Goal: Check status: Check status

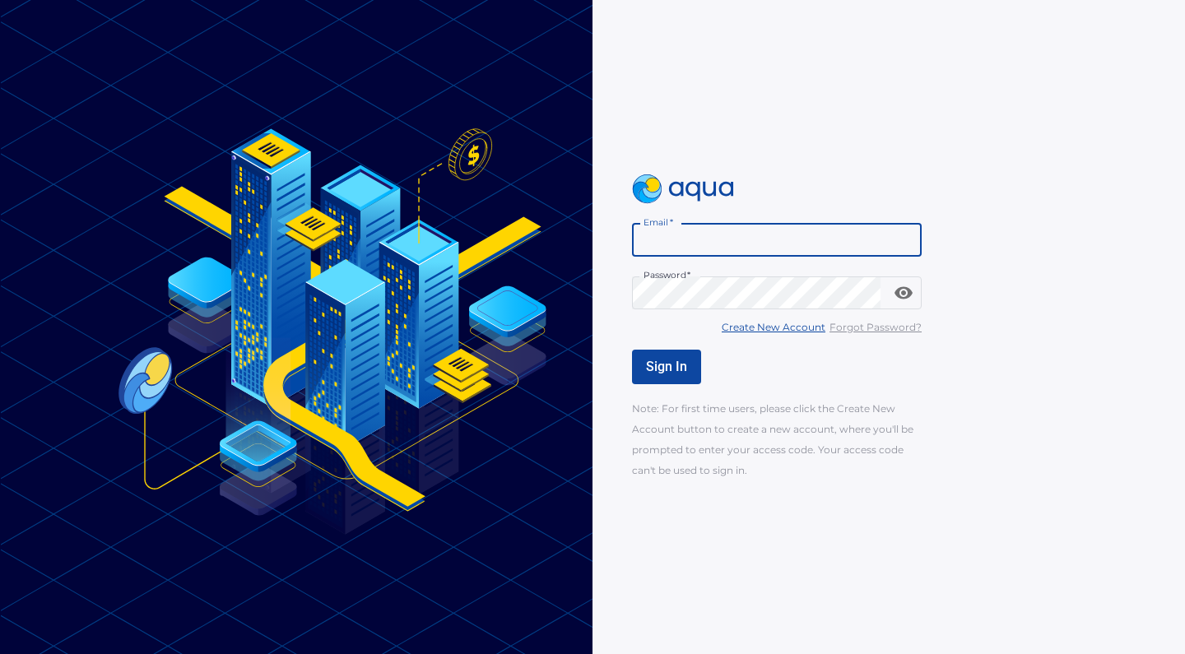
type input "**********"
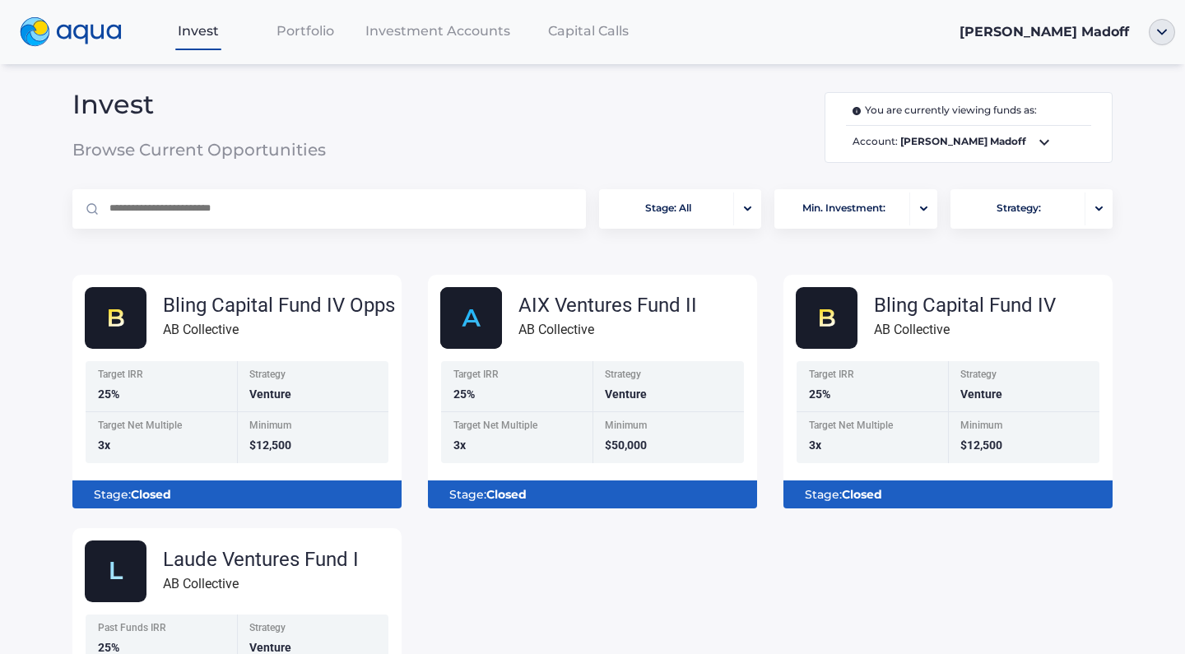
click at [322, 35] on span "Portfolio" at bounding box center [306, 31] width 58 height 16
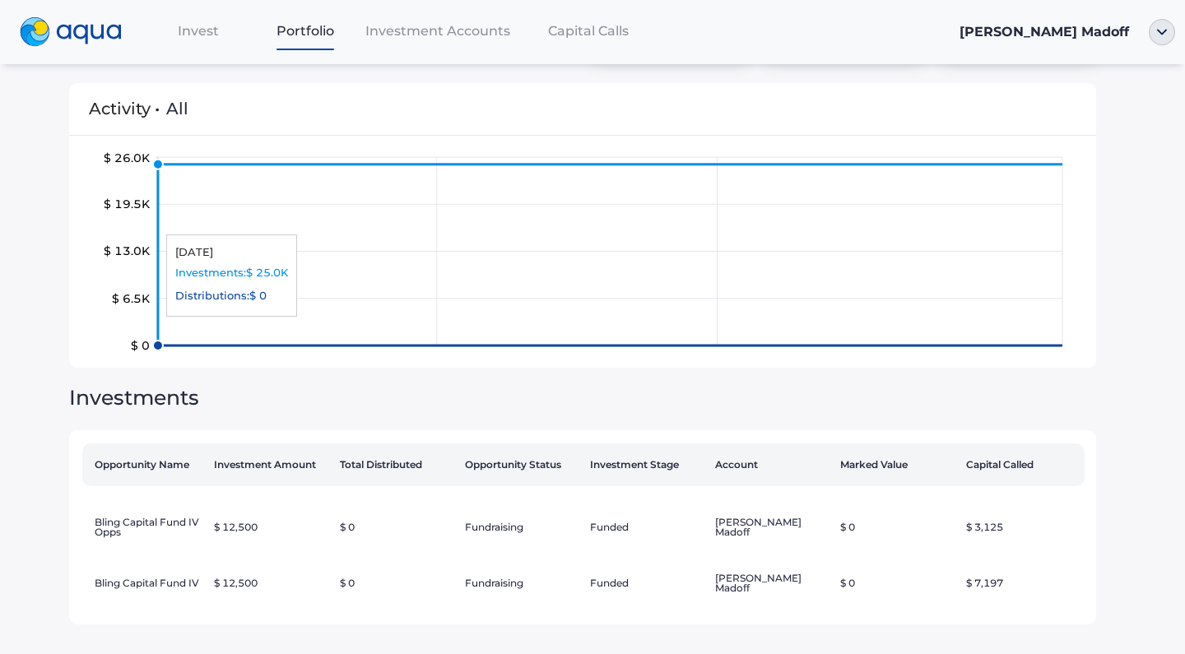
scroll to position [67, 0]
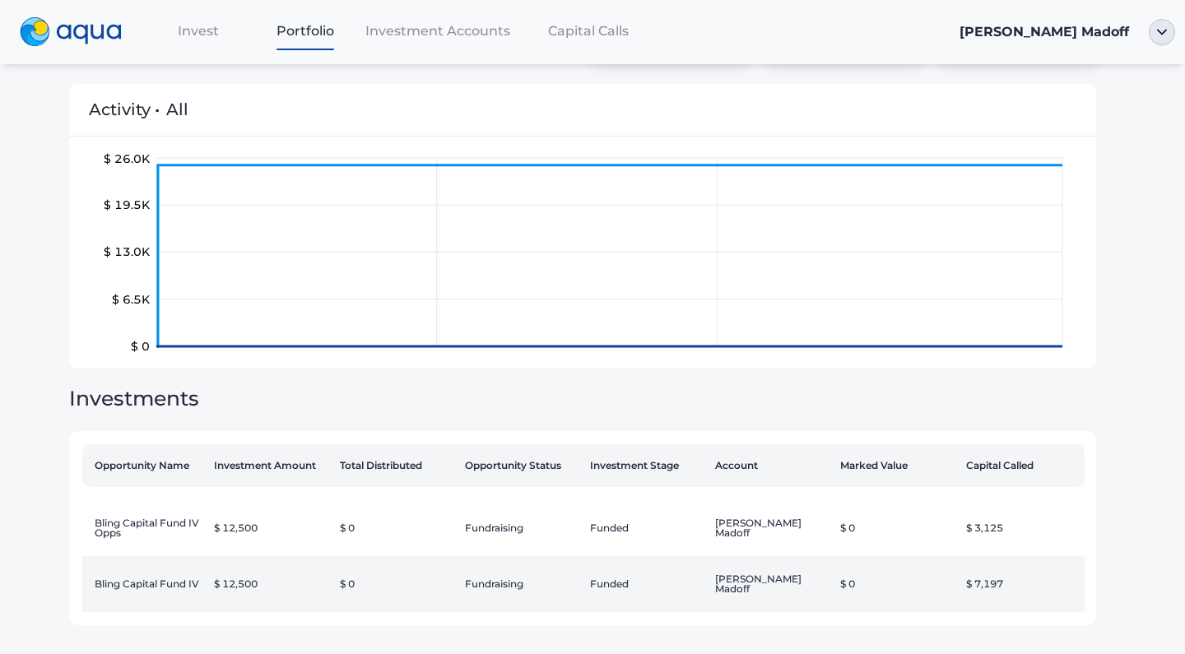
click at [272, 578] on td "$ 12,500" at bounding box center [269, 584] width 125 height 56
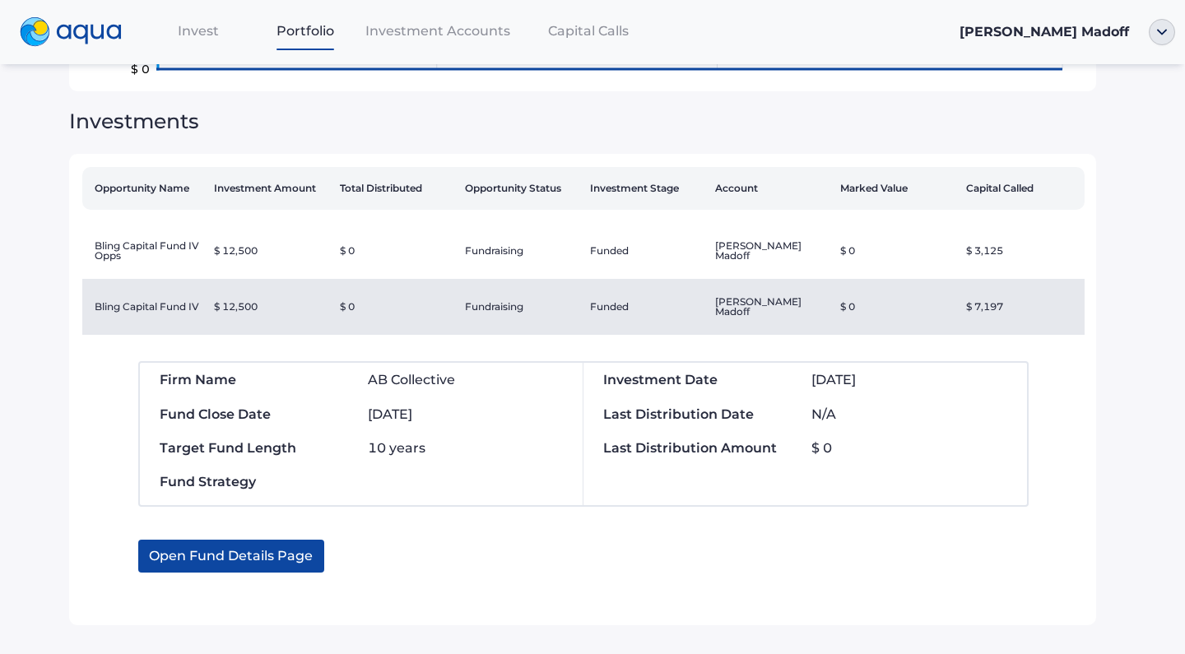
scroll to position [343, 0]
click at [312, 541] on span "Open Fund Details Page" at bounding box center [231, 557] width 164 height 33
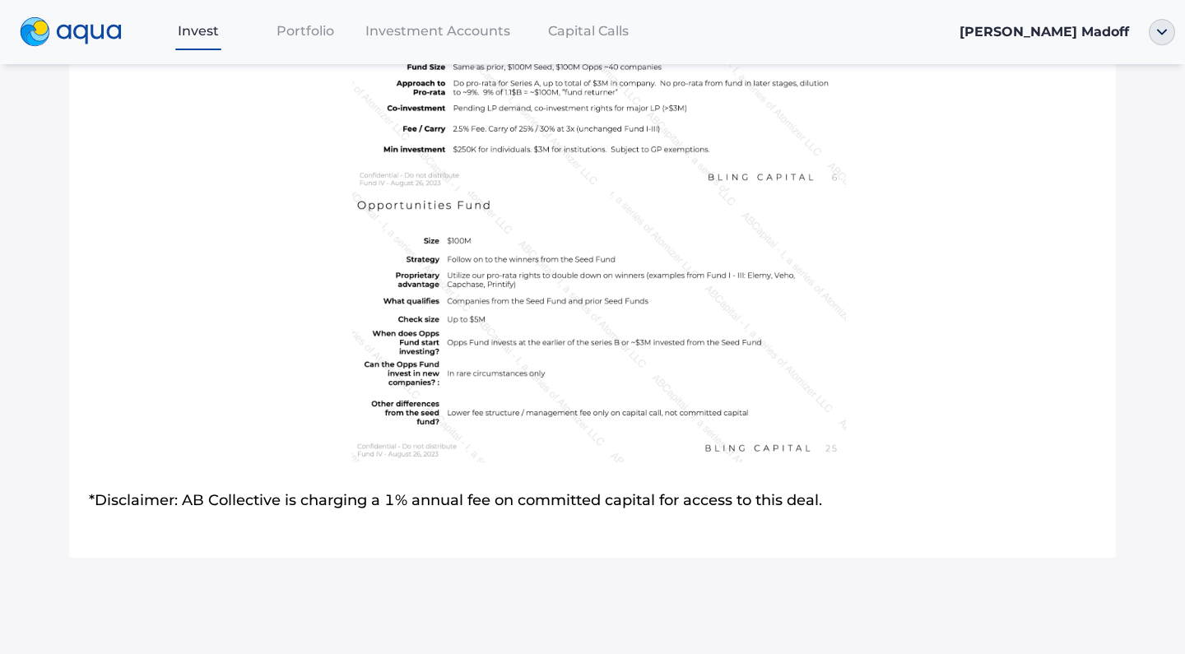
scroll to position [3710, 0]
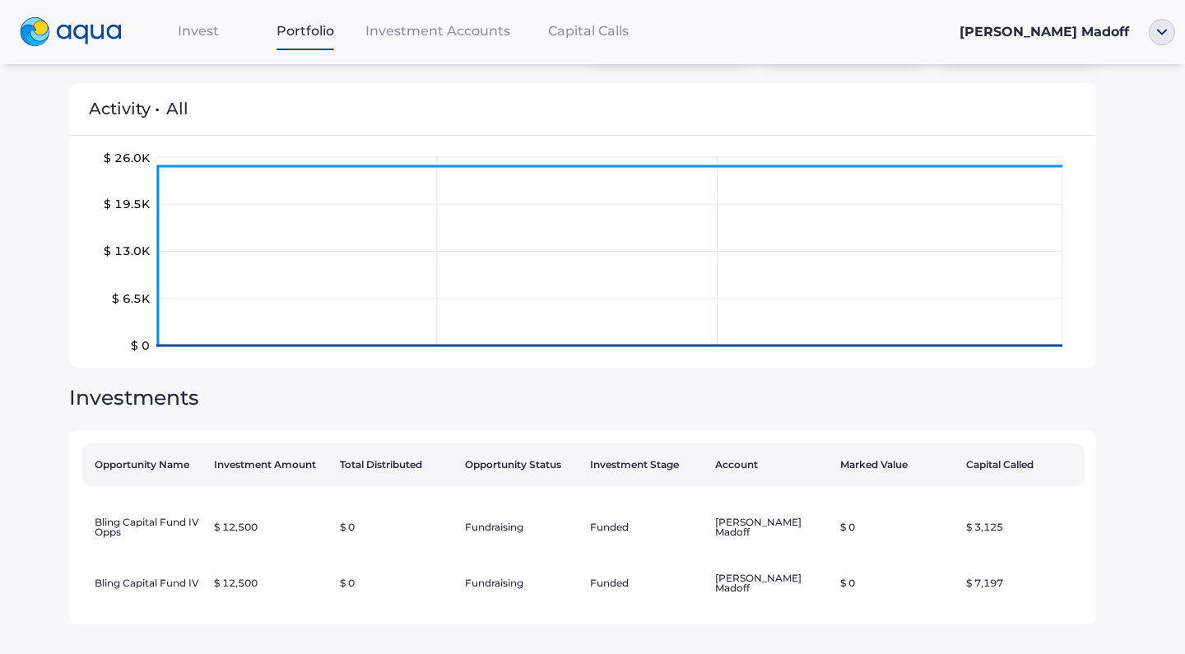
scroll to position [67, 0]
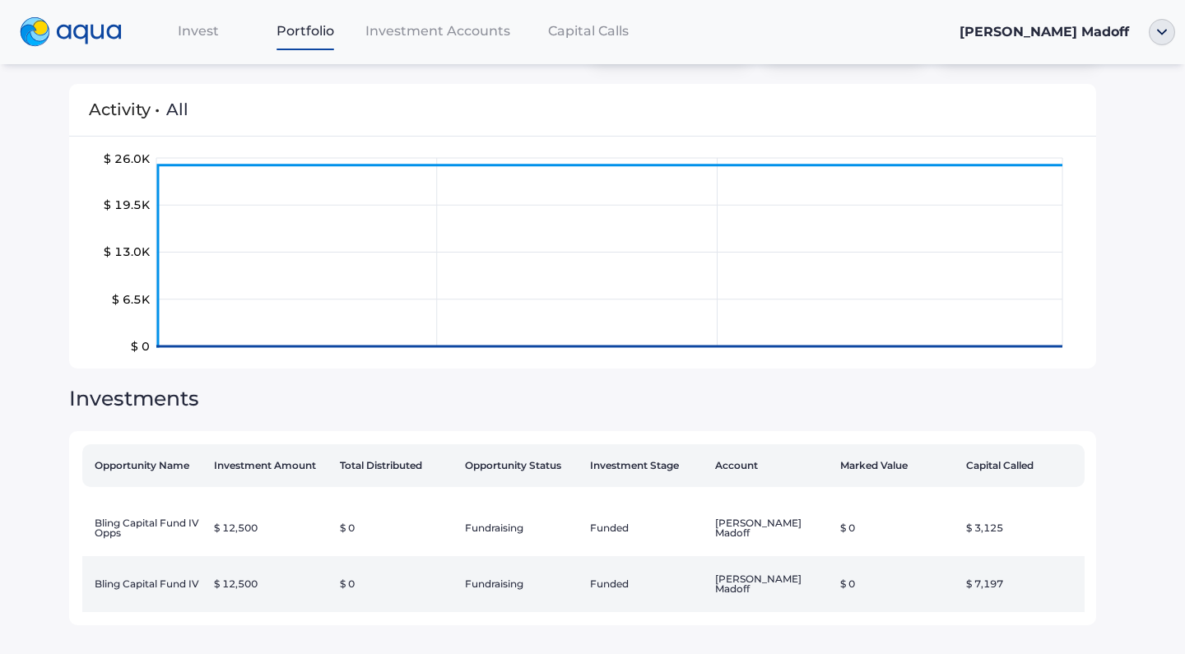
click at [415, 563] on td "$ 0" at bounding box center [395, 584] width 125 height 56
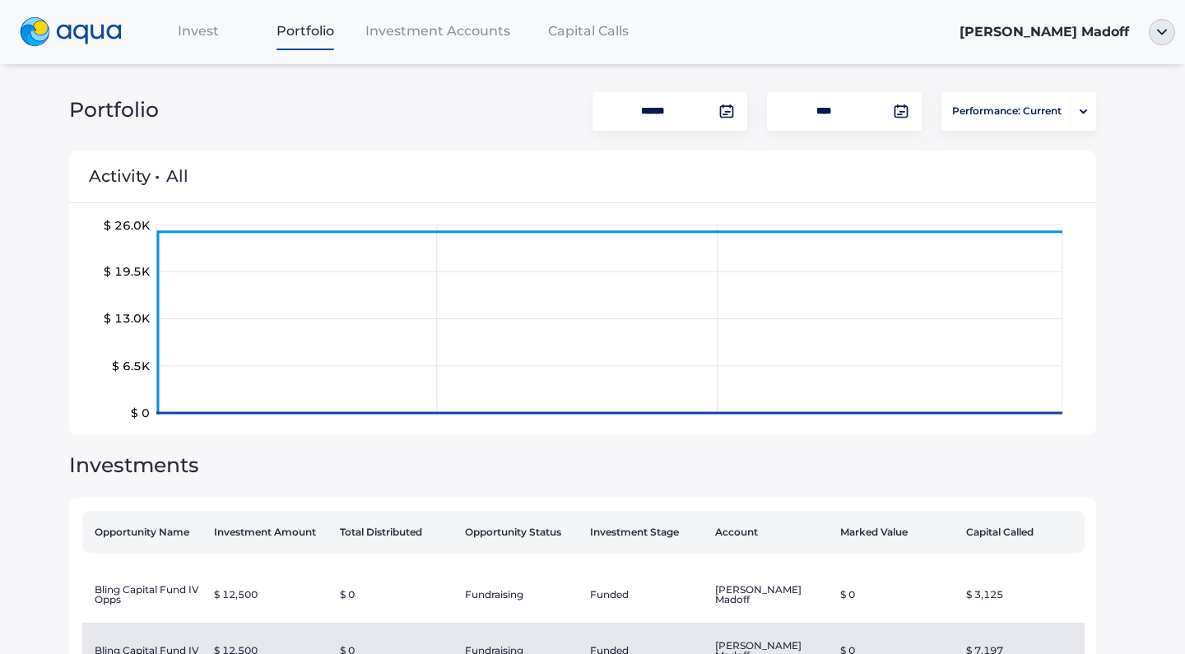
scroll to position [0, 0]
click at [602, 41] on div "Capital Calls" at bounding box center [588, 31] width 143 height 34
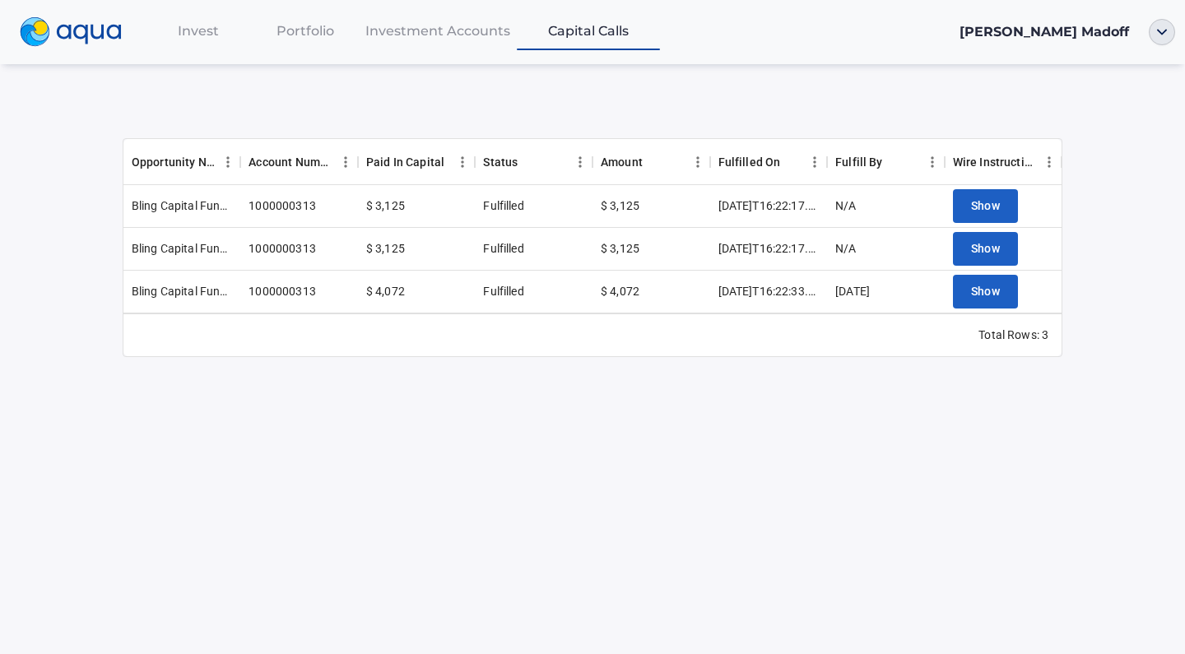
click at [698, 305] on div "$ 4,072" at bounding box center [652, 292] width 118 height 43
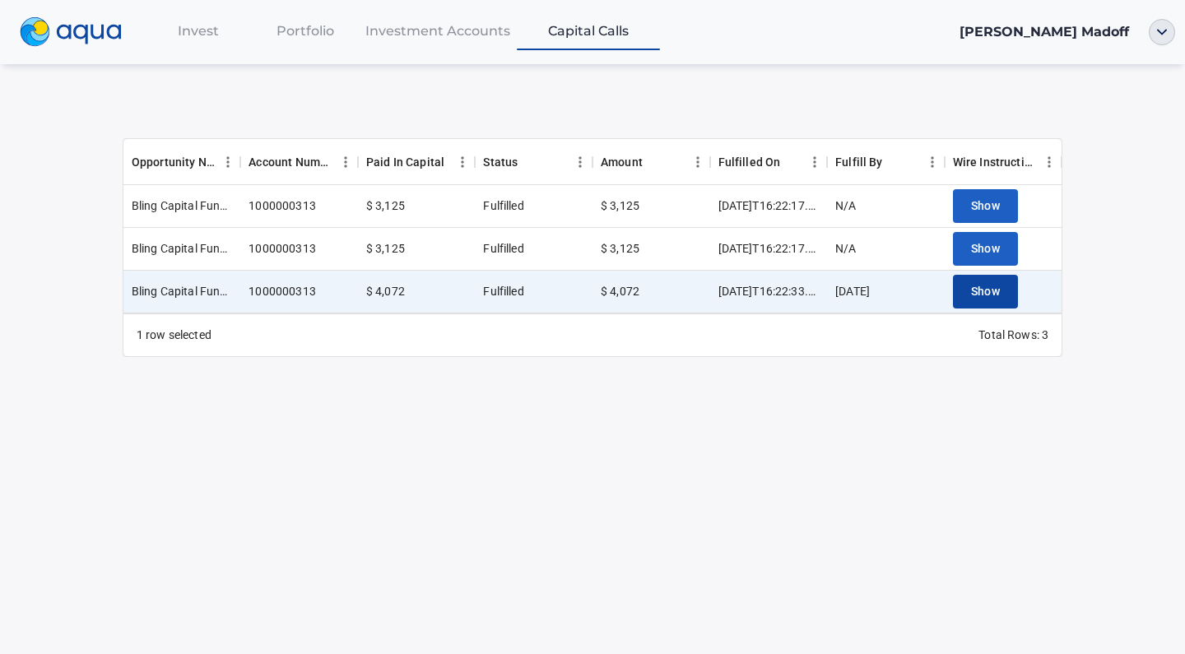
click at [971, 290] on span "Show" at bounding box center [986, 291] width 30 height 21
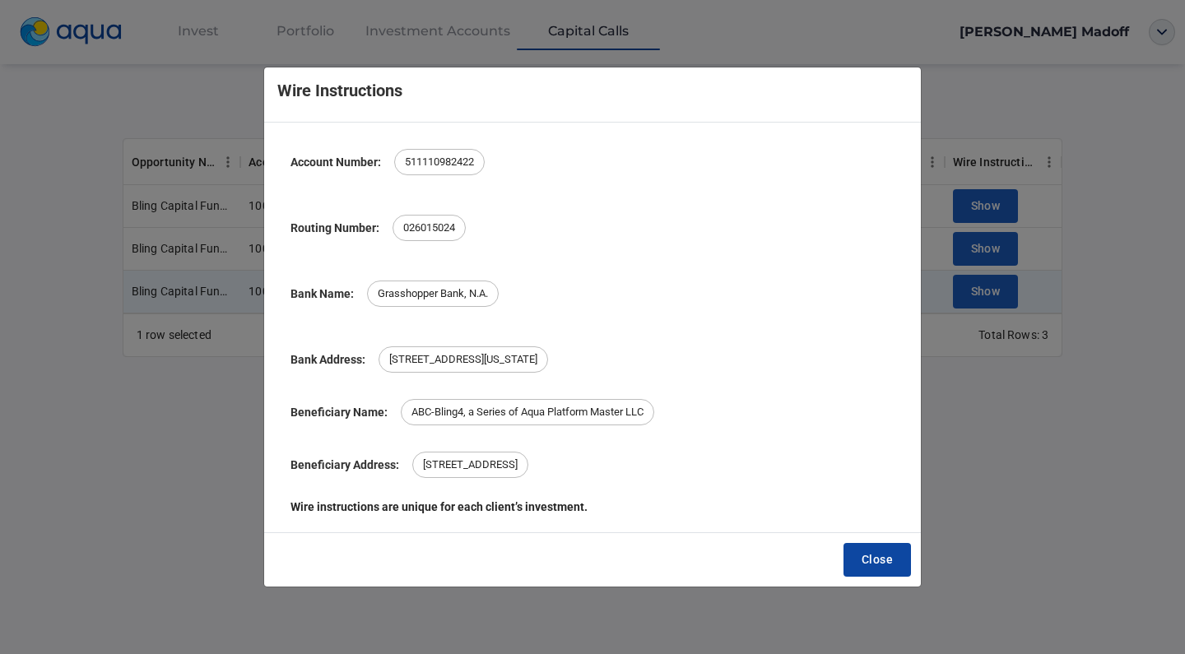
click at [869, 563] on span "Close" at bounding box center [877, 560] width 31 height 21
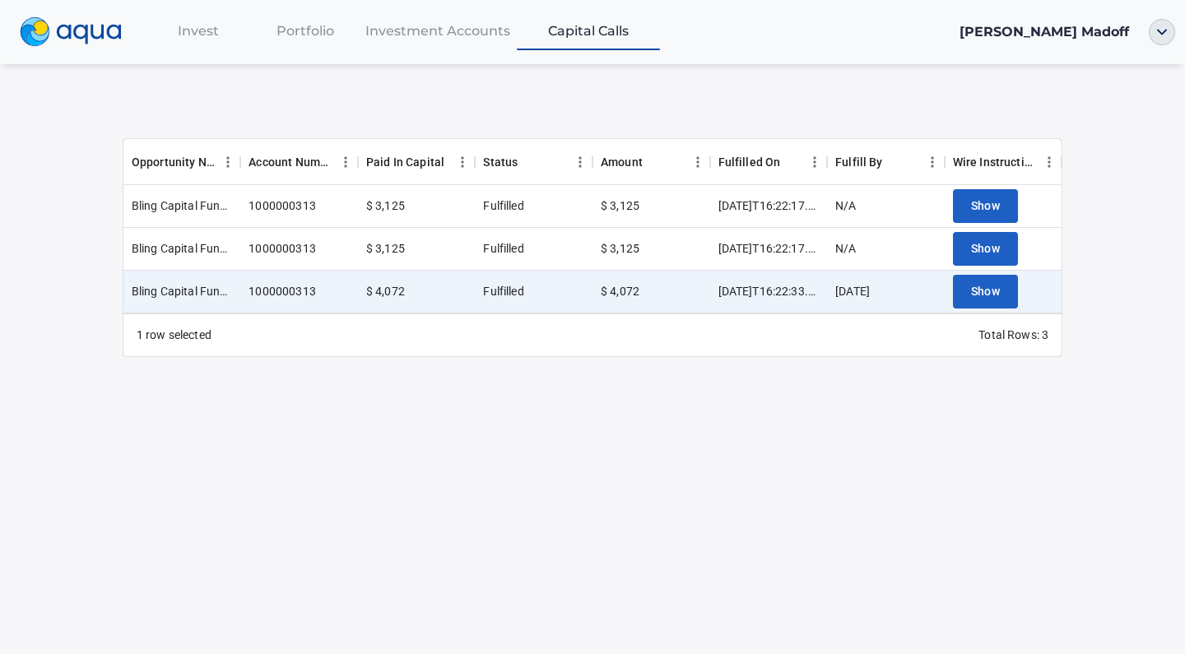
click at [781, 480] on div "Invest Portfolio Investment Accounts Capital Calls [PERSON_NAME] Madoff Opportu…" at bounding box center [592, 327] width 1185 height 654
